Goal: Entertainment & Leisure: Consume media (video, audio)

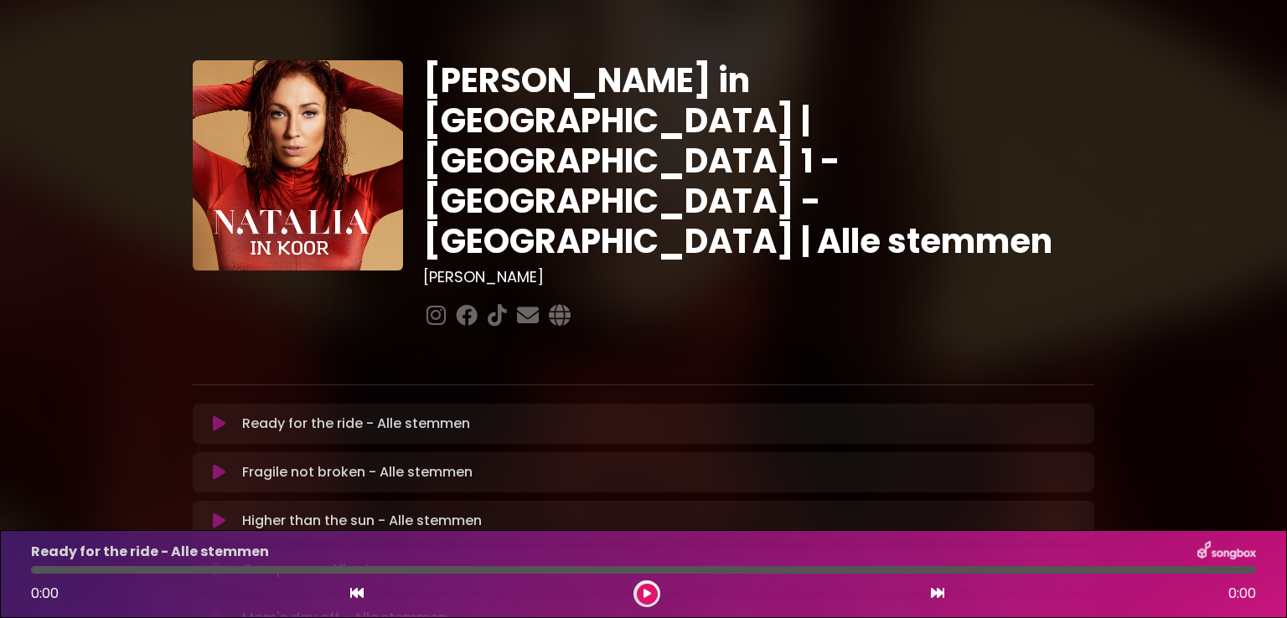
click at [216, 416] on icon at bounding box center [219, 424] width 13 height 17
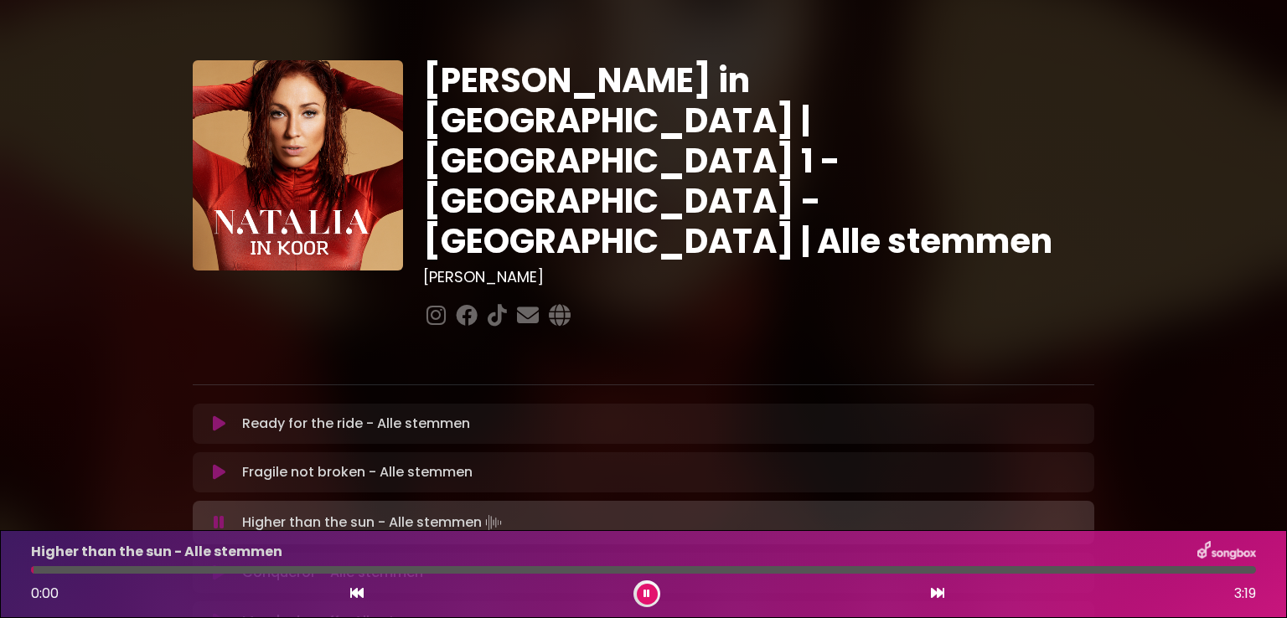
click at [216, 514] on icon at bounding box center [219, 522] width 11 height 17
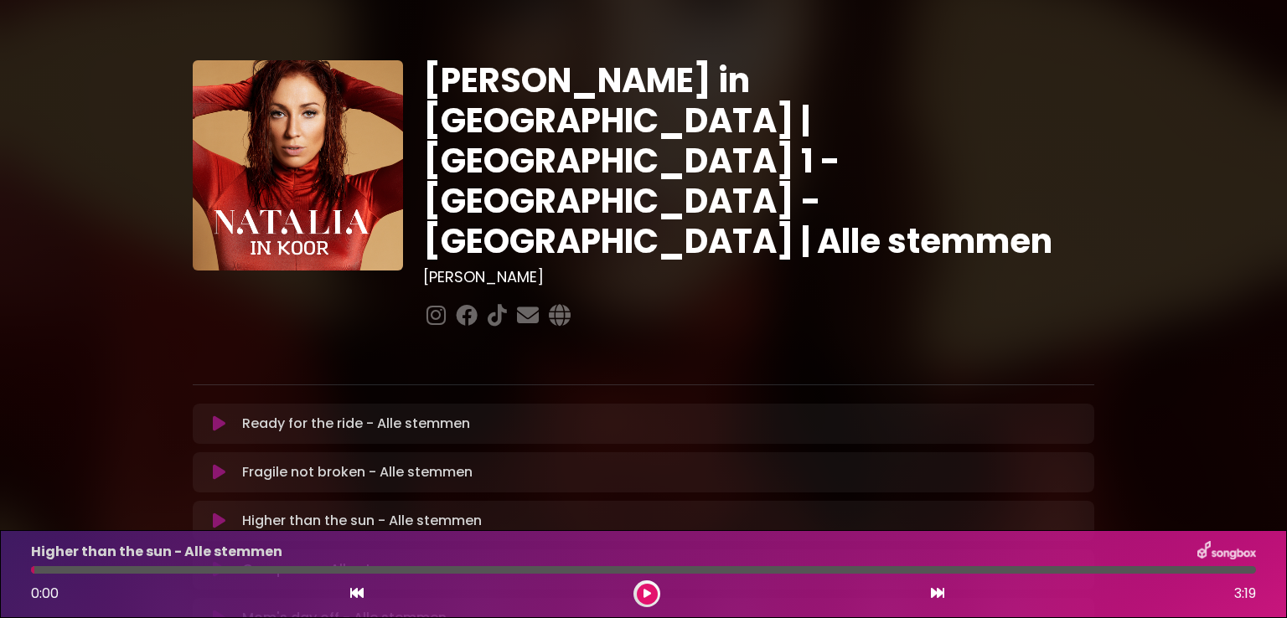
click at [216, 513] on icon at bounding box center [219, 521] width 13 height 17
click at [219, 563] on icon at bounding box center [219, 571] width 11 height 17
drag, startPoint x: 219, startPoint y: 507, endPoint x: 266, endPoint y: 52, distance: 457.3
click at [266, 52] on div "[PERSON_NAME] in [GEOGRAPHIC_DATA] | [GEOGRAPHIC_DATA] 1 - [GEOGRAPHIC_DATA] - …" at bounding box center [643, 513] width 901 height 947
click at [216, 561] on icon at bounding box center [219, 569] width 13 height 17
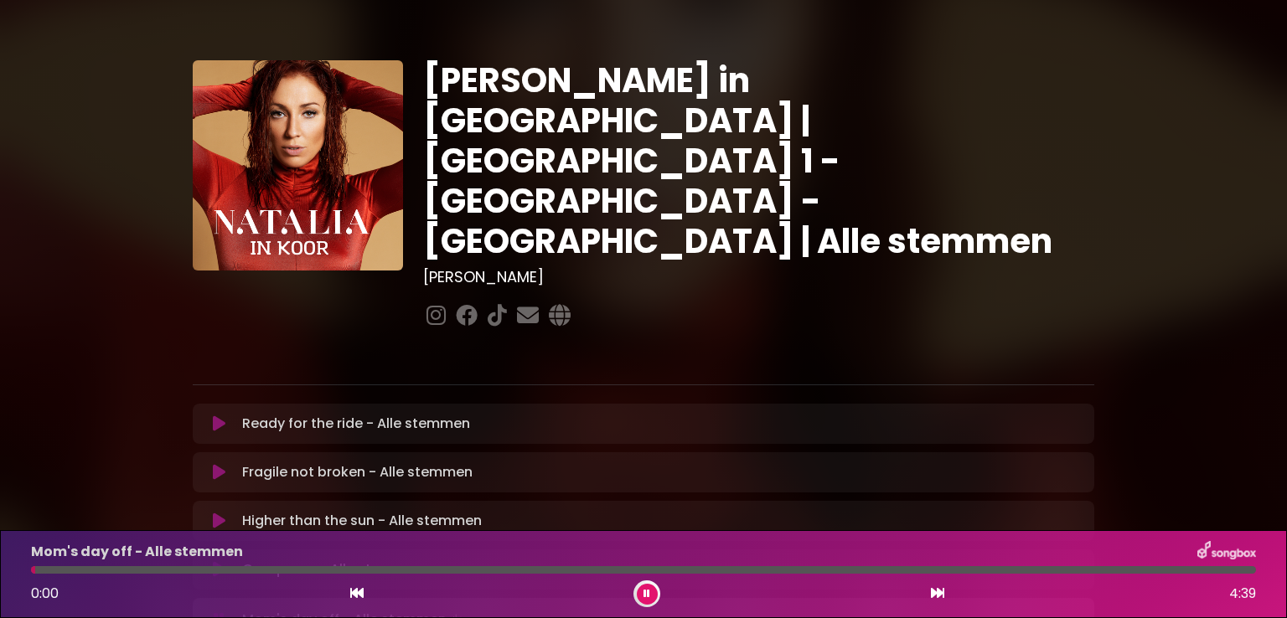
click at [645, 587] on button at bounding box center [647, 594] width 21 height 21
click at [650, 591] on icon at bounding box center [647, 594] width 8 height 10
click at [653, 584] on div at bounding box center [646, 594] width 27 height 27
click at [645, 596] on icon at bounding box center [646, 594] width 7 height 10
click at [1244, 87] on div "[PERSON_NAME] in [GEOGRAPHIC_DATA] | [GEOGRAPHIC_DATA] 1 - [GEOGRAPHIC_DATA] - …" at bounding box center [643, 513] width 1287 height 987
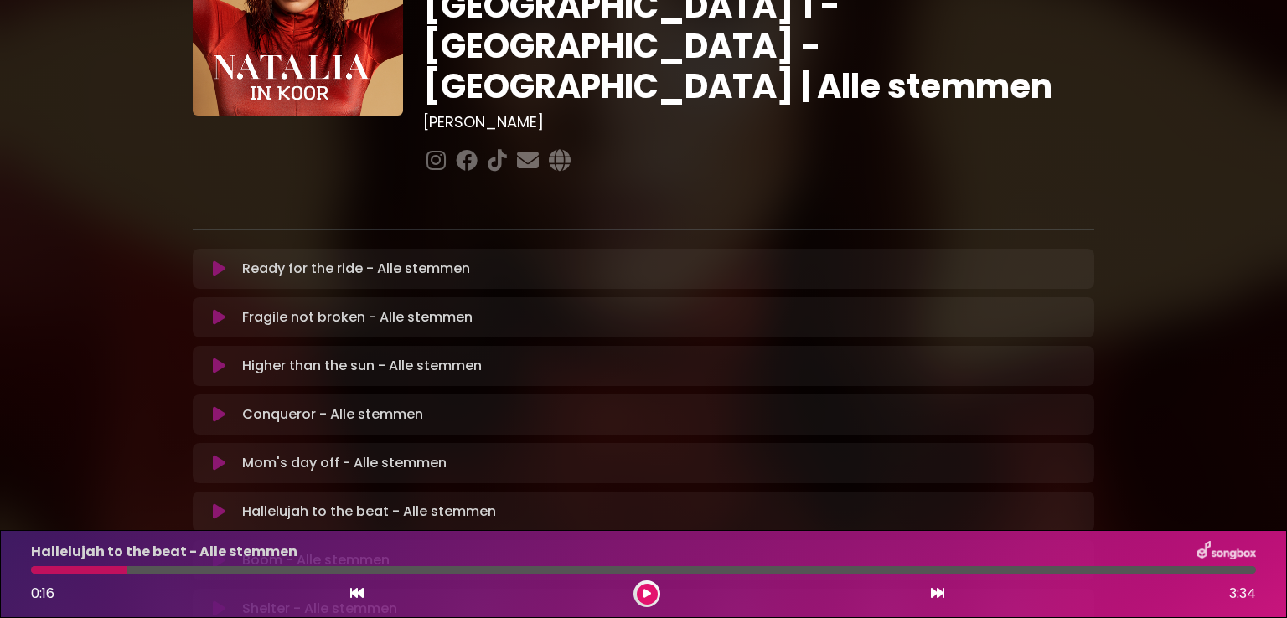
scroll to position [201, 0]
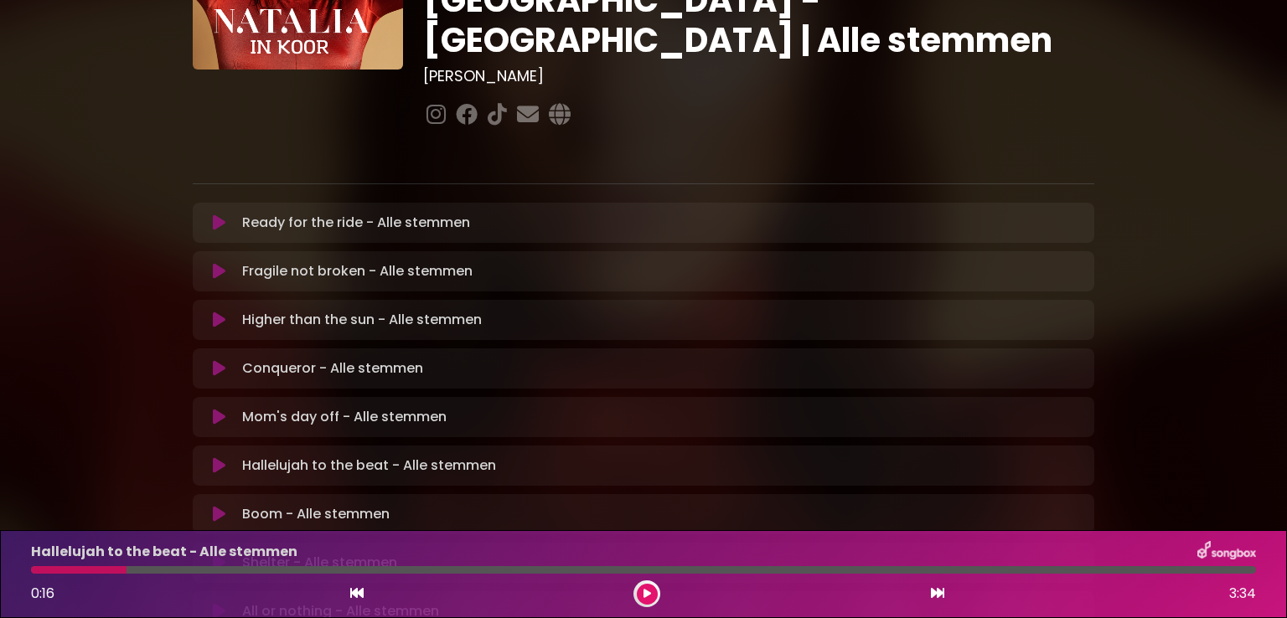
click at [207, 457] on button at bounding box center [219, 465] width 33 height 17
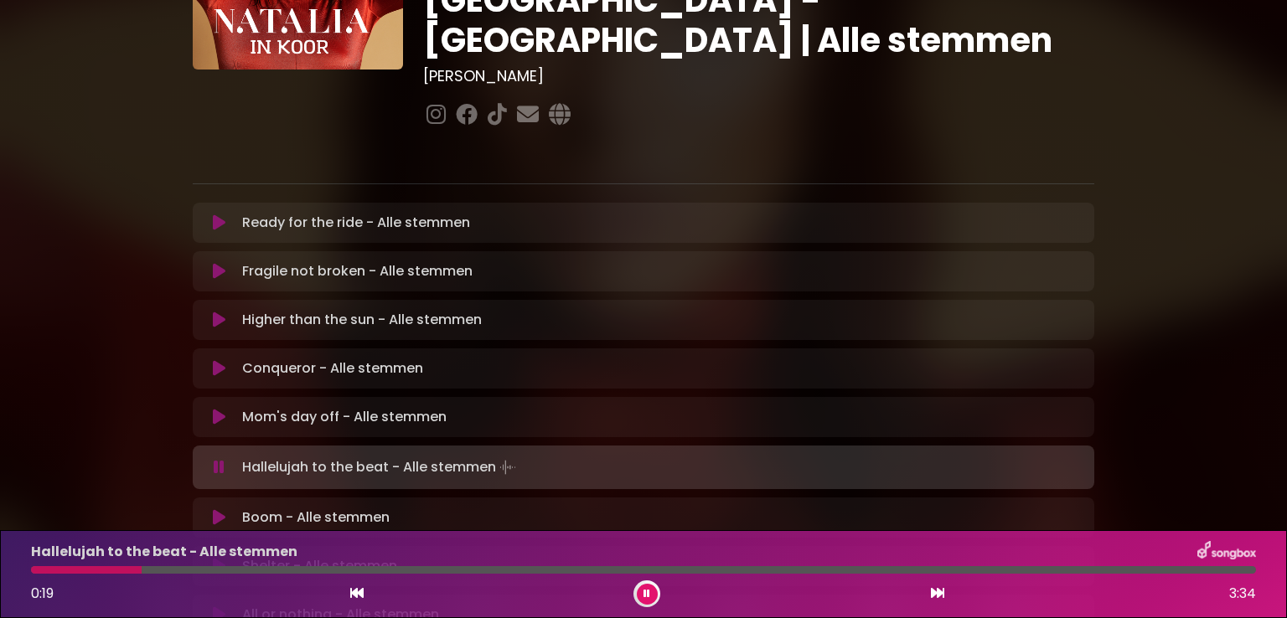
click at [31, 565] on div "Hallelujah to the beat - Alle stemmen 0:19 3:34" at bounding box center [643, 574] width 1245 height 66
click at [43, 570] on div at bounding box center [88, 570] width 115 height 8
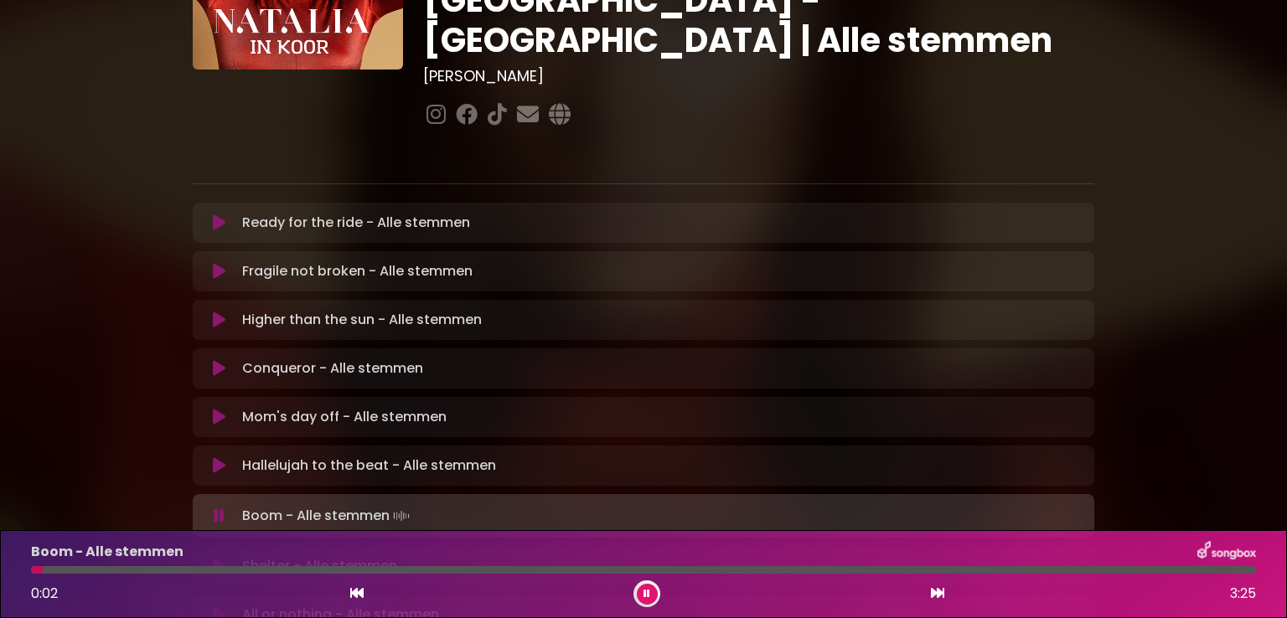
click at [650, 593] on button at bounding box center [647, 594] width 21 height 21
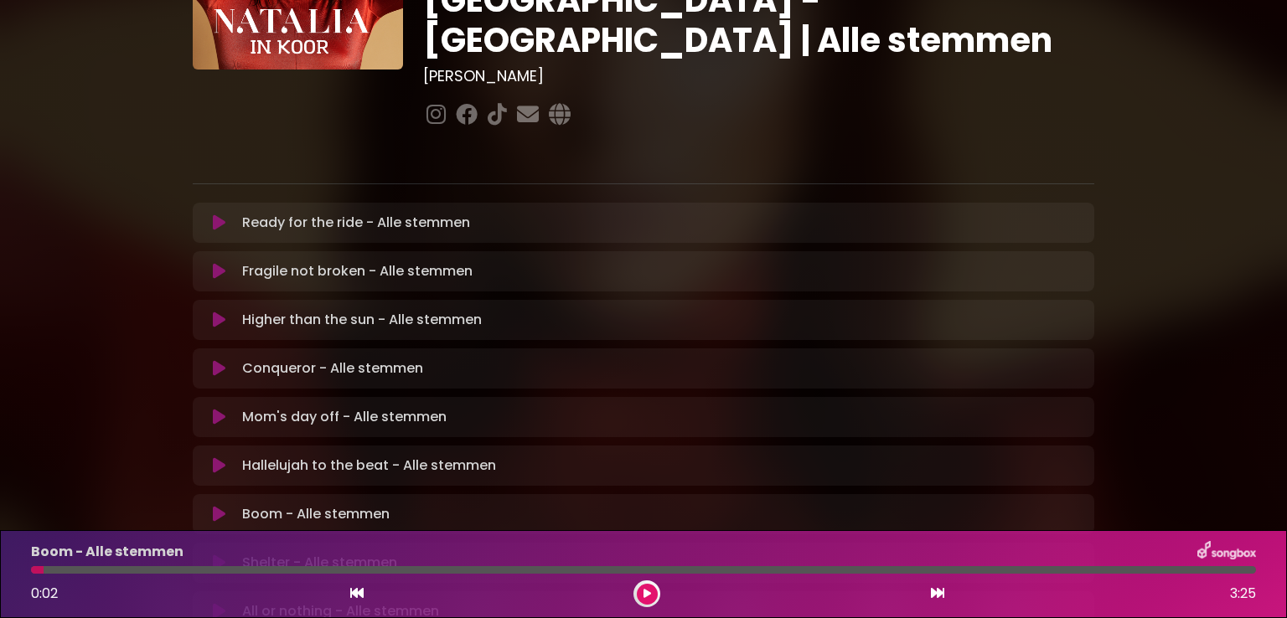
click at [647, 587] on button at bounding box center [647, 594] width 21 height 21
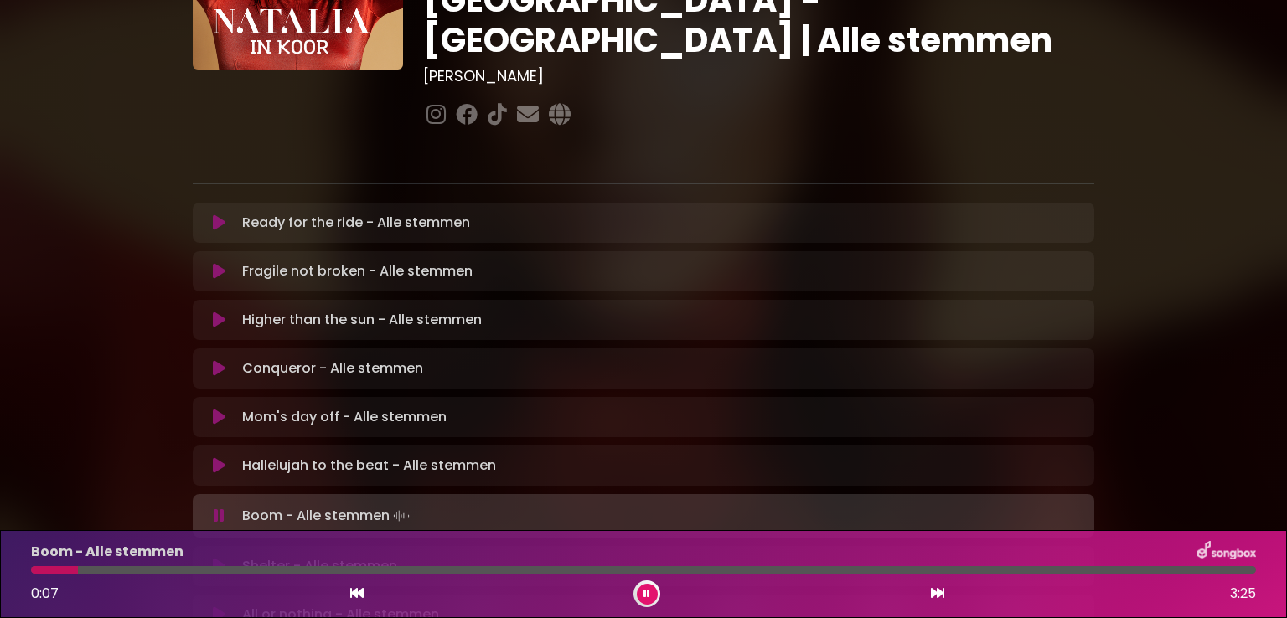
drag, startPoint x: 1282, startPoint y: 152, endPoint x: 1286, endPoint y: 205, distance: 52.9
click at [1286, 205] on div "[PERSON_NAME] in [GEOGRAPHIC_DATA] | [GEOGRAPHIC_DATA] 1 - [GEOGRAPHIC_DATA] - …" at bounding box center [643, 314] width 1287 height 990
click at [1255, 183] on div "[PERSON_NAME] in [GEOGRAPHIC_DATA] | [GEOGRAPHIC_DATA] 1 - [GEOGRAPHIC_DATA] - …" at bounding box center [643, 314] width 1287 height 990
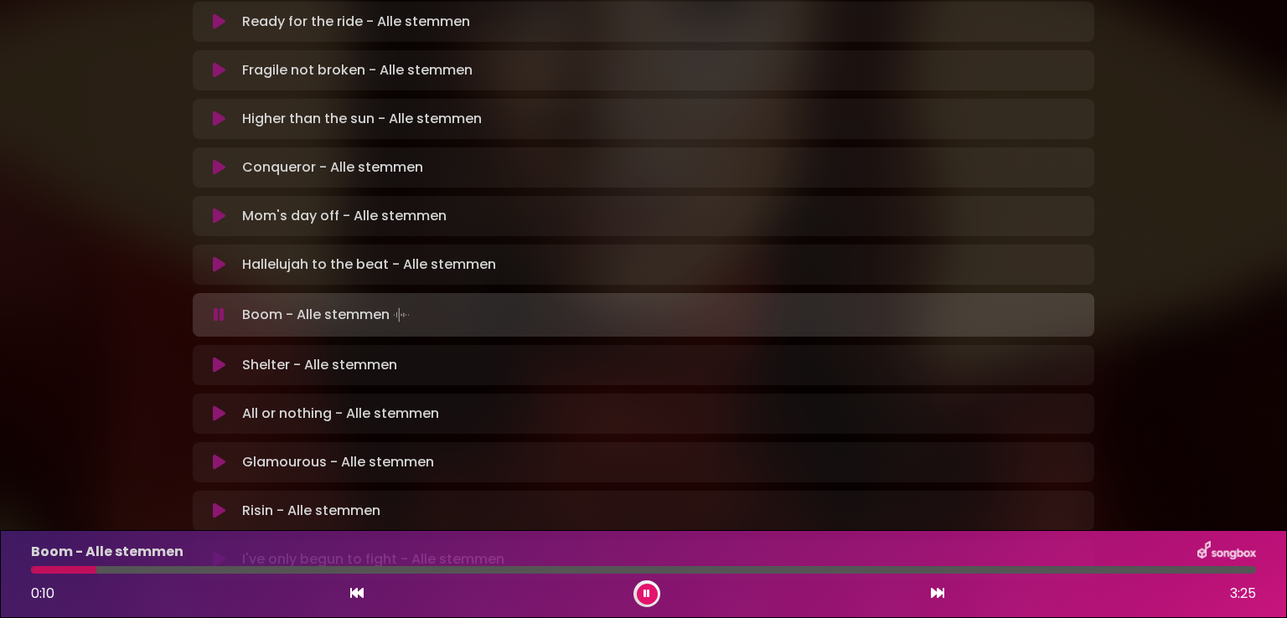
scroll to position [436, 0]
